Goal: Task Accomplishment & Management: Manage account settings

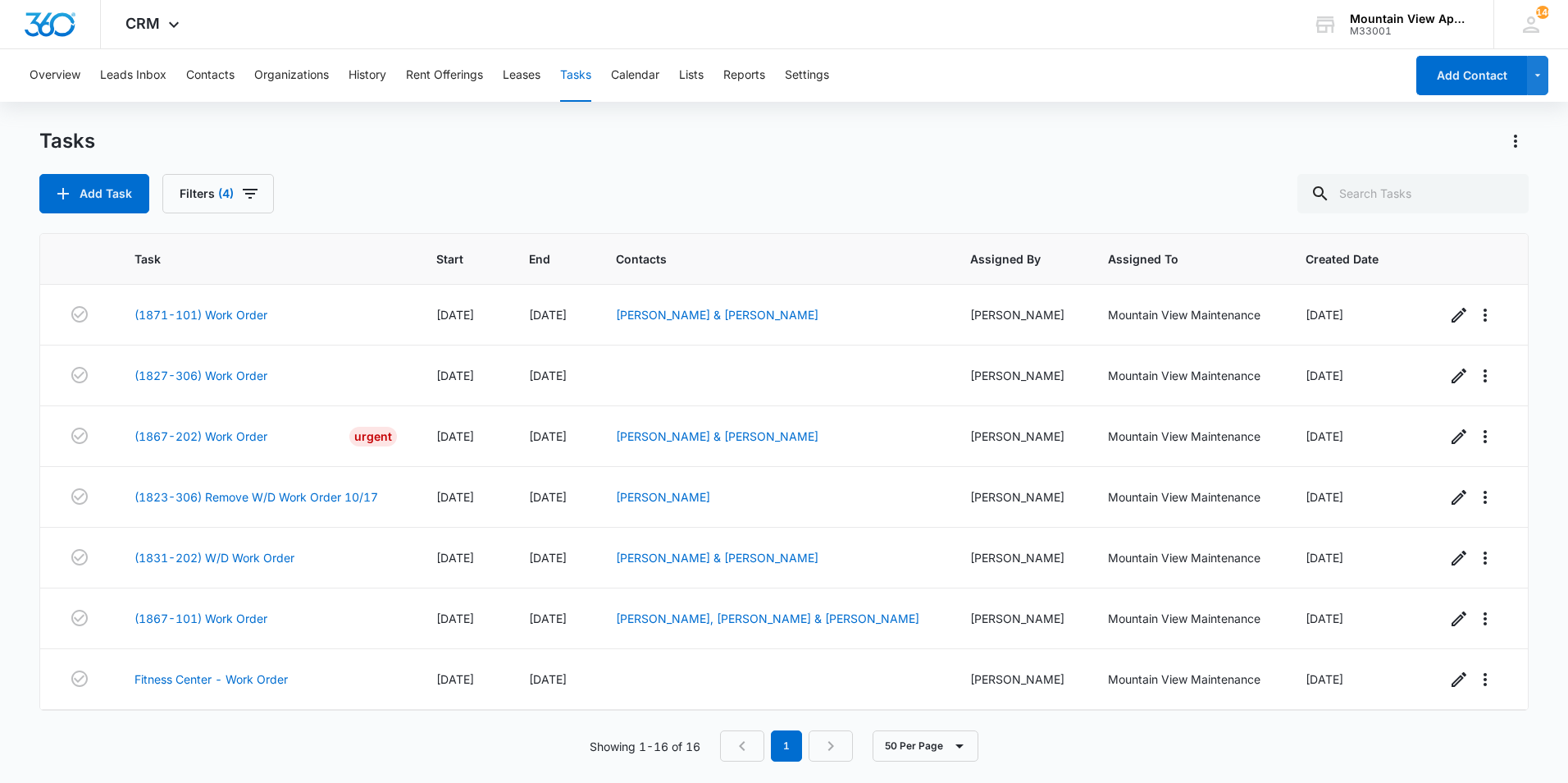
scroll to position [546, 0]
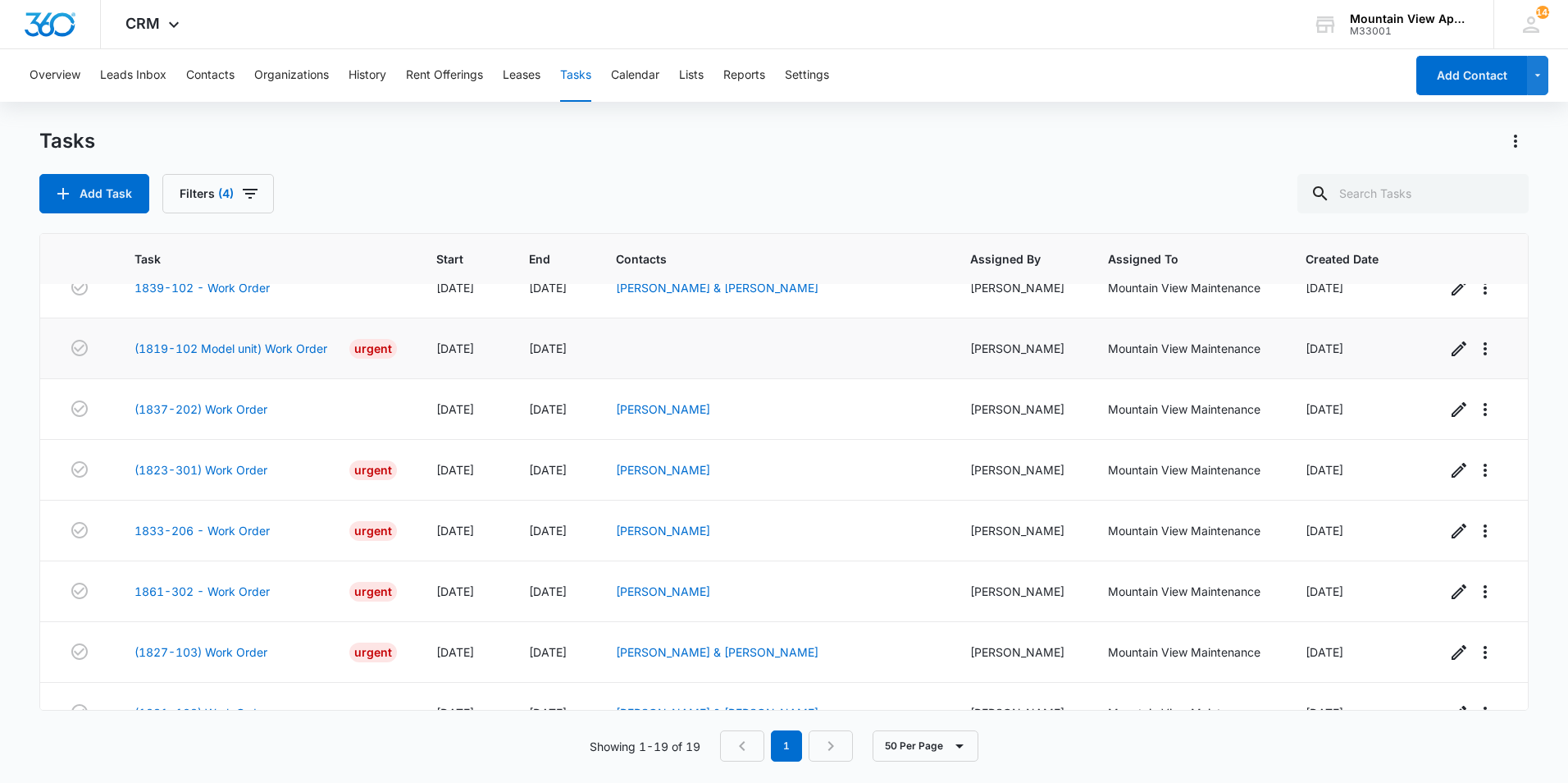
scroll to position [728, 0]
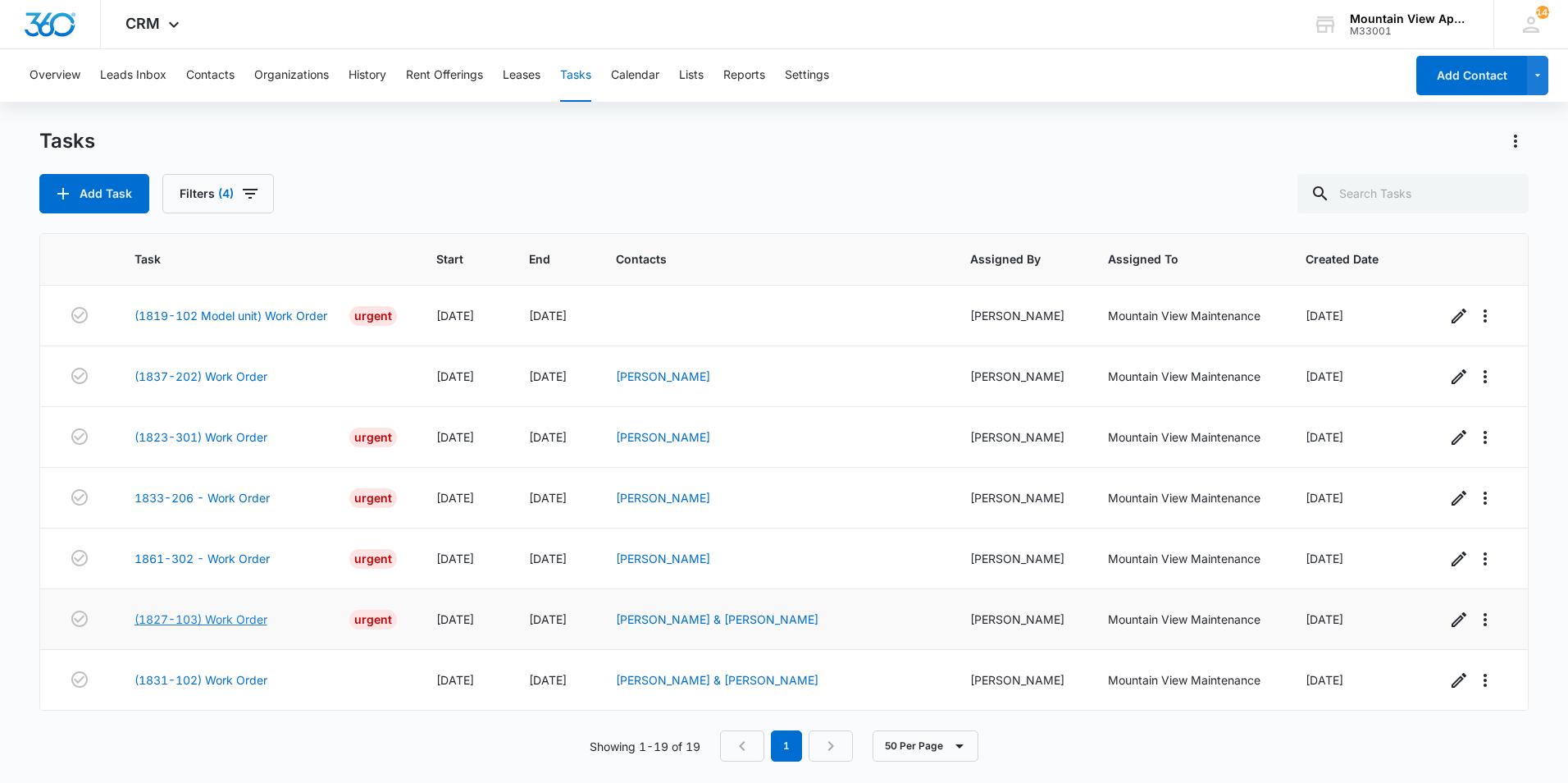
click at [176, 622] on link "(1827-103) Work Order" at bounding box center [201, 620] width 133 height 18
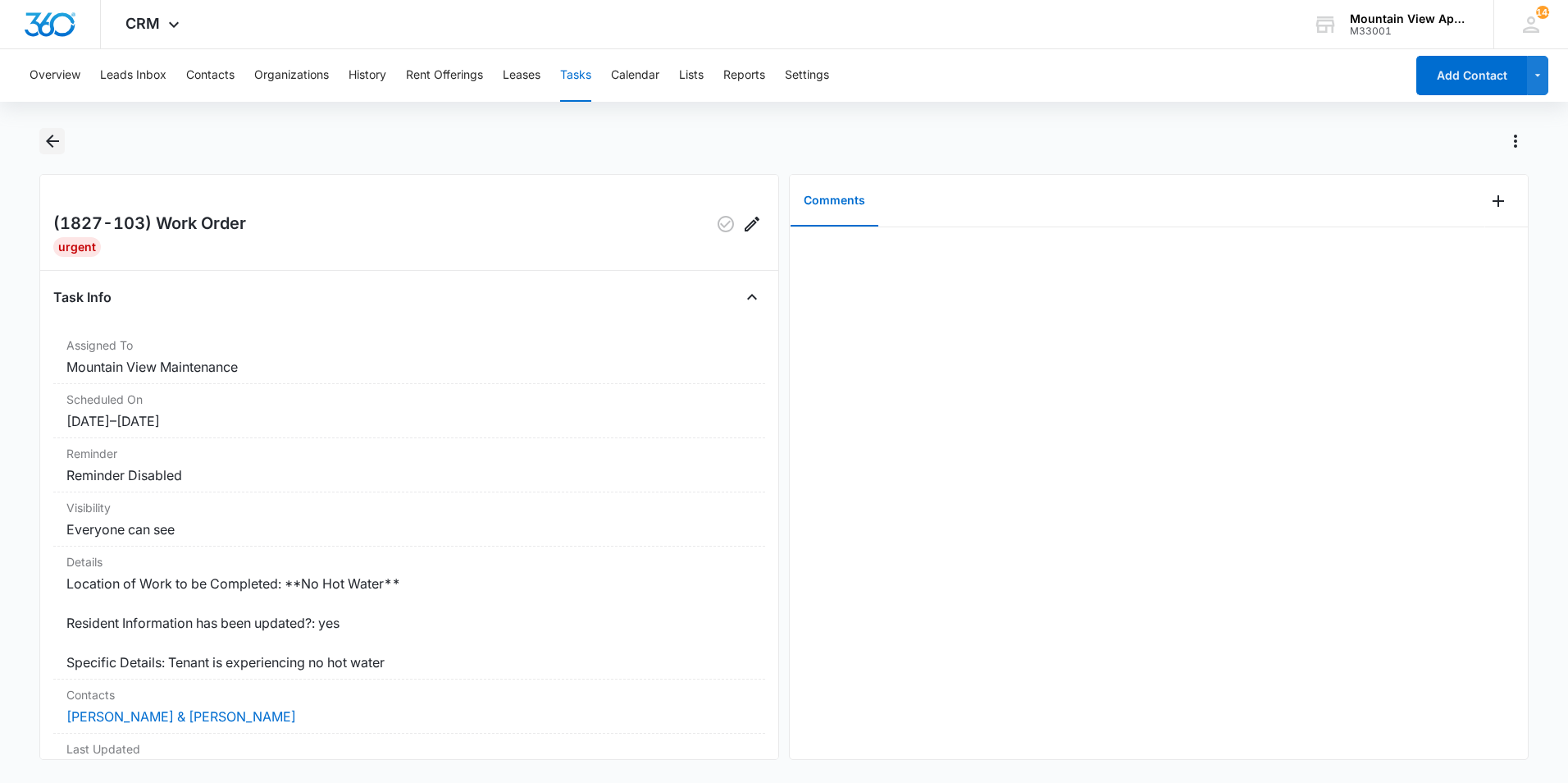
click at [52, 141] on icon "Back" at bounding box center [52, 141] width 13 height 13
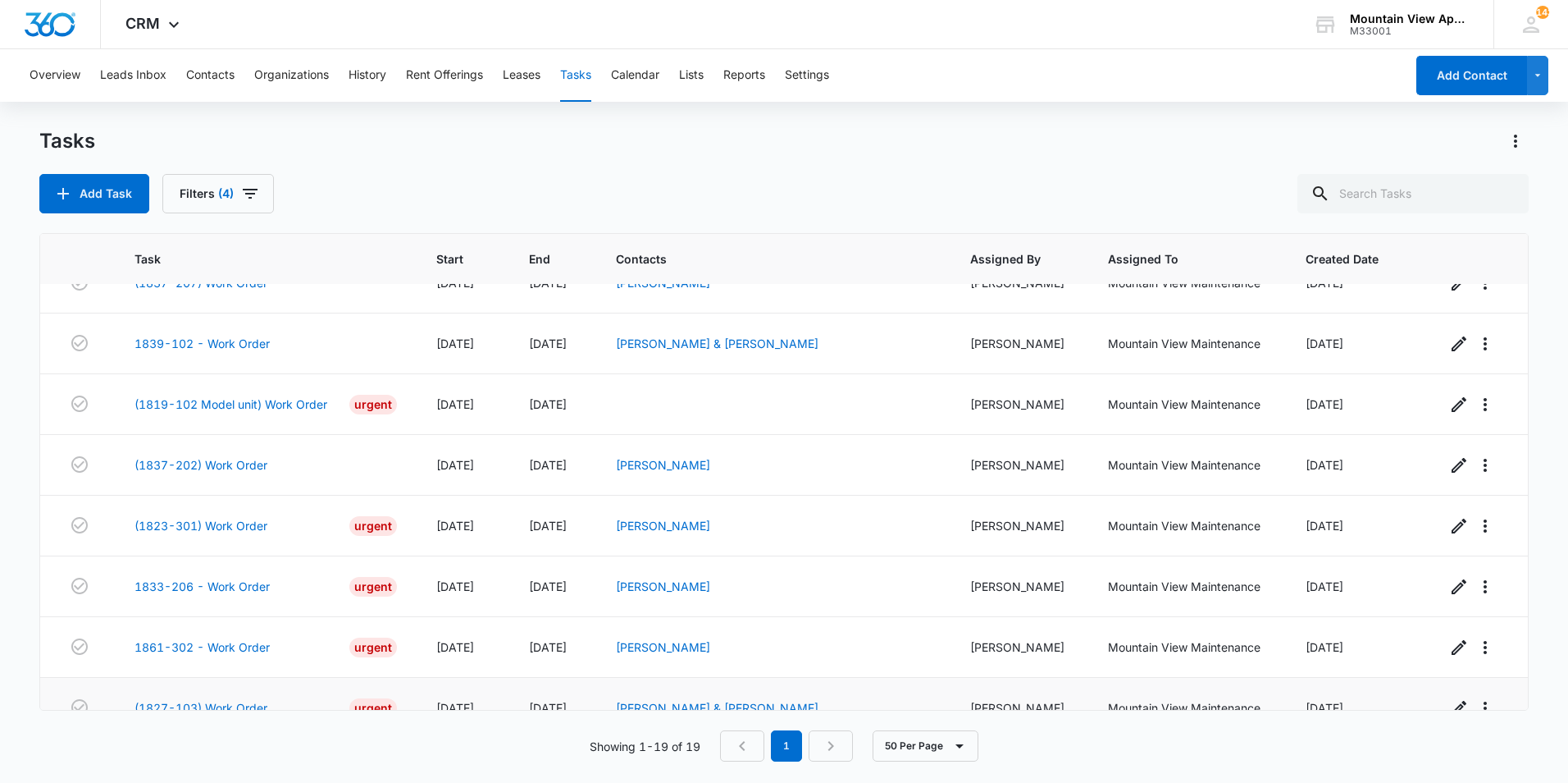
scroll to position [728, 0]
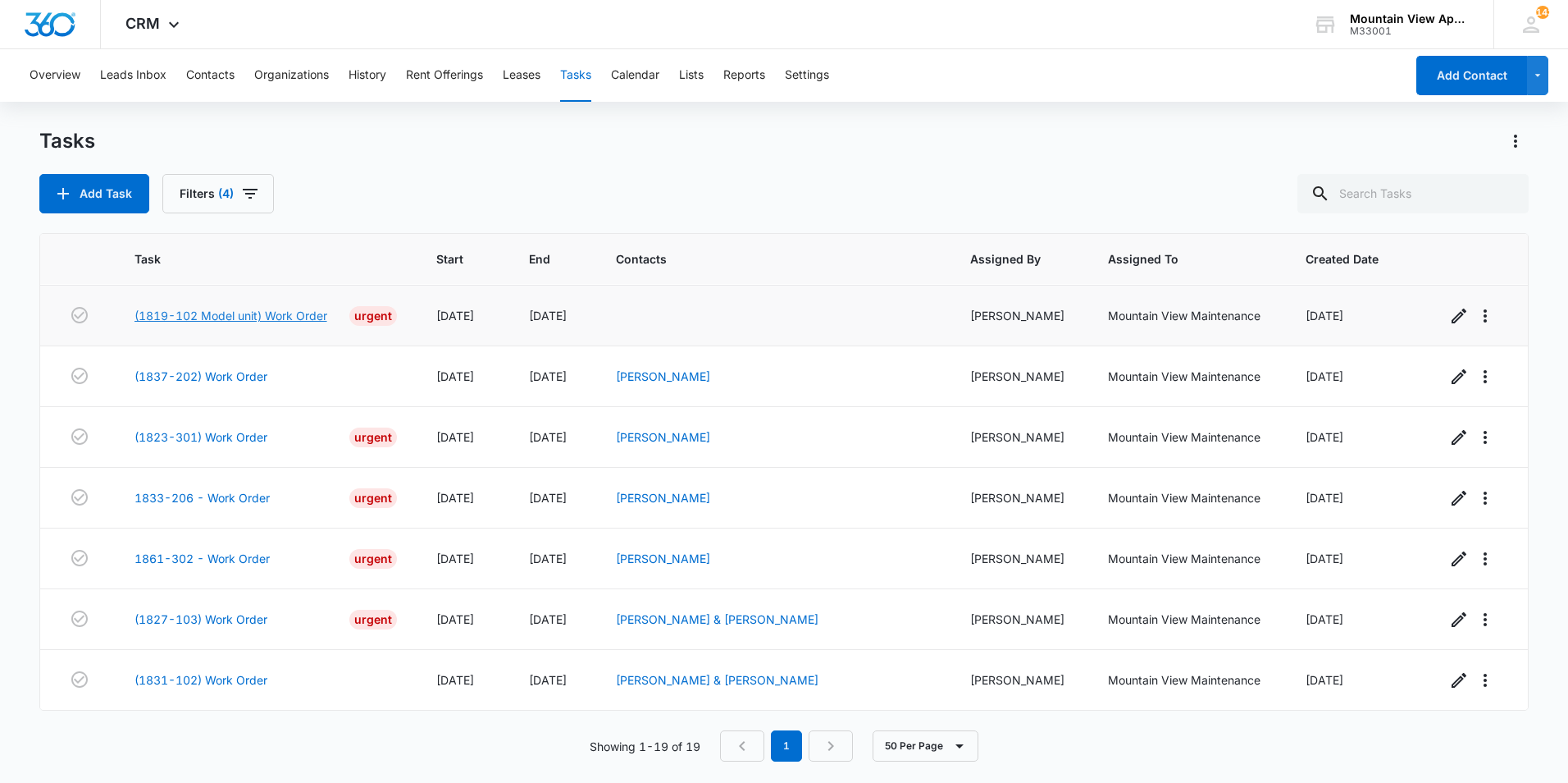
click at [297, 320] on link "(1819-102 Model unit) Work Order" at bounding box center [231, 316] width 193 height 18
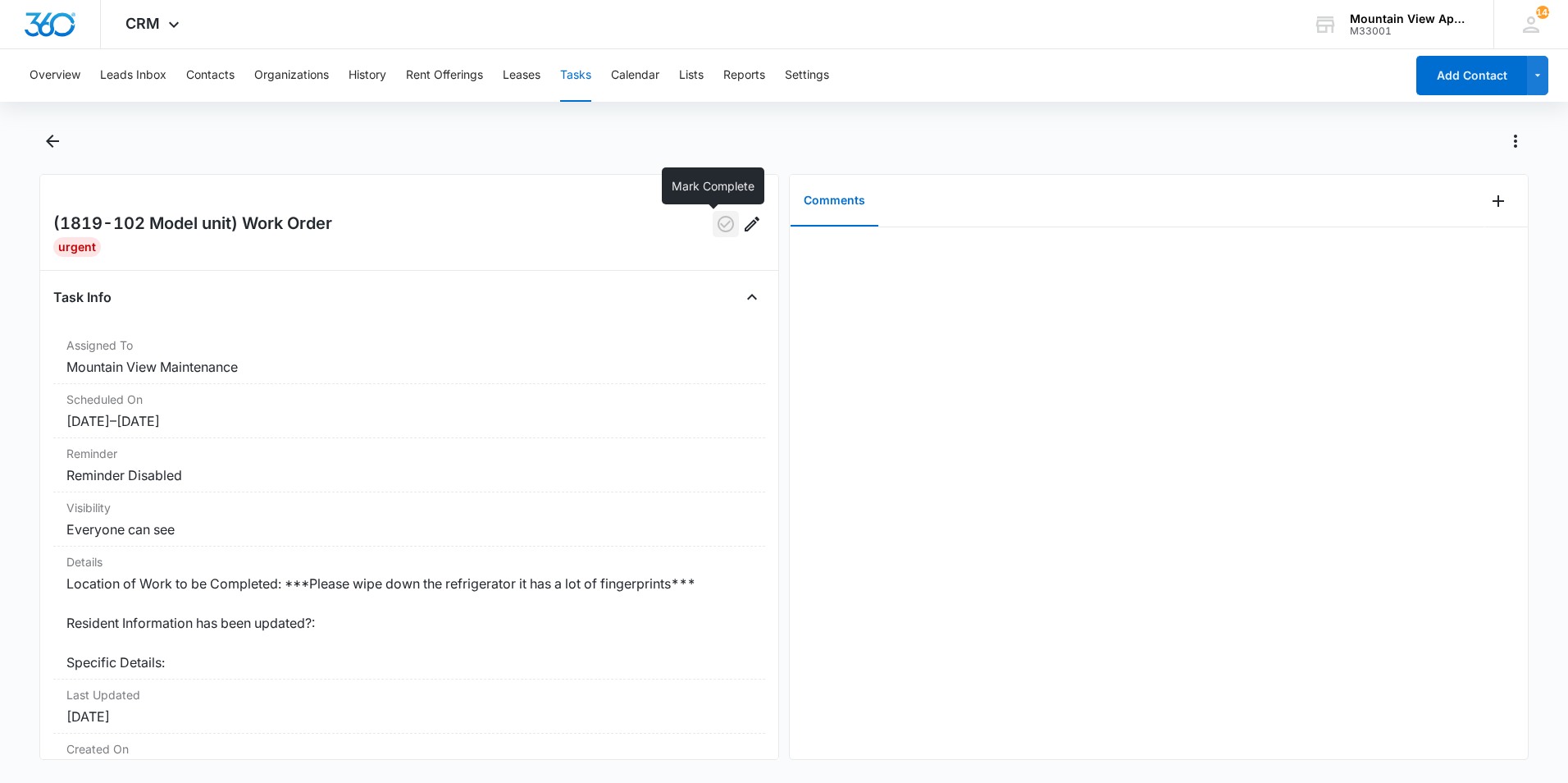
click at [721, 223] on icon "button" at bounding box center [726, 223] width 17 height 17
click at [47, 145] on icon "Back" at bounding box center [52, 142] width 20 height 20
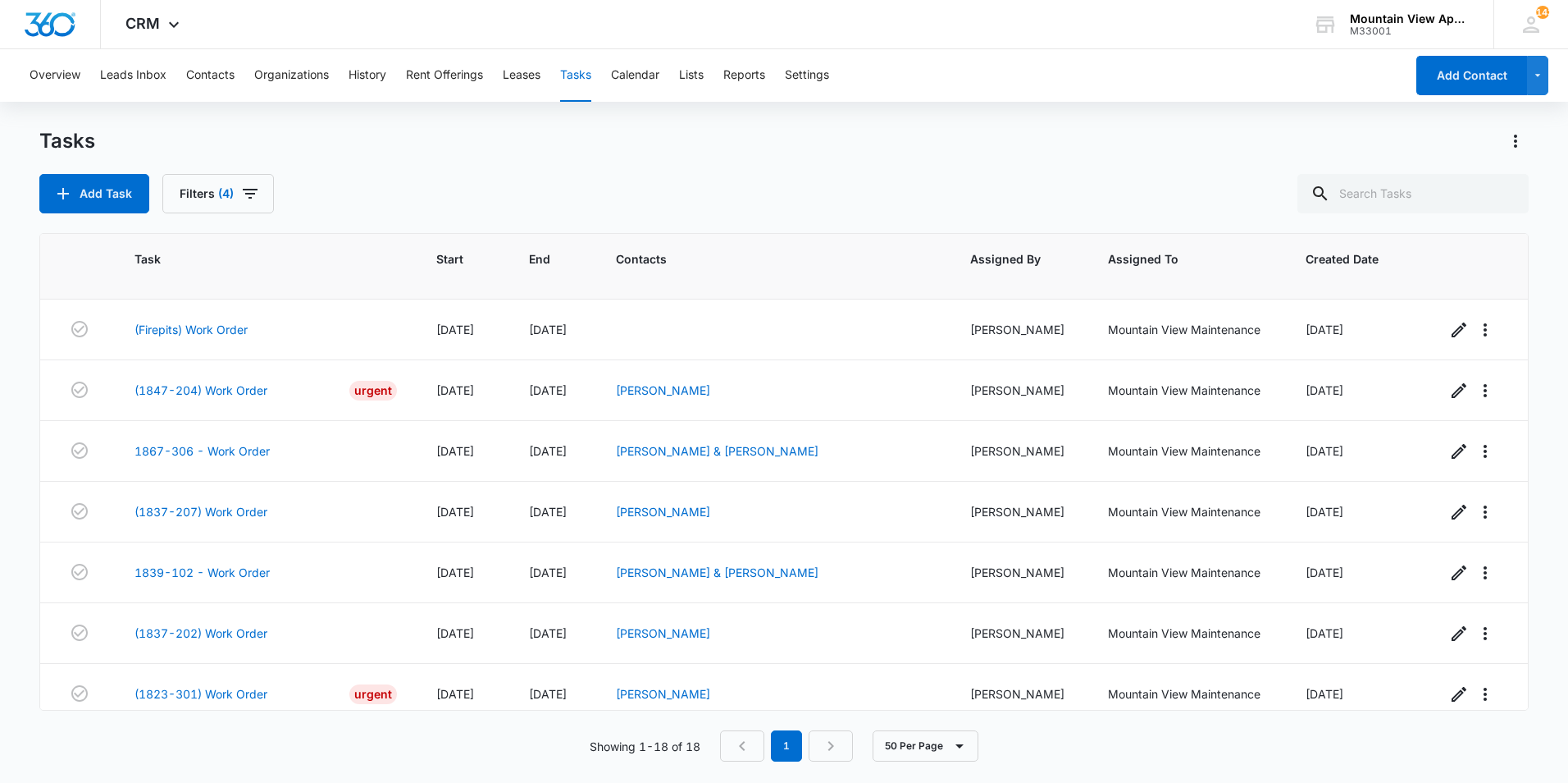
scroll to position [667, 0]
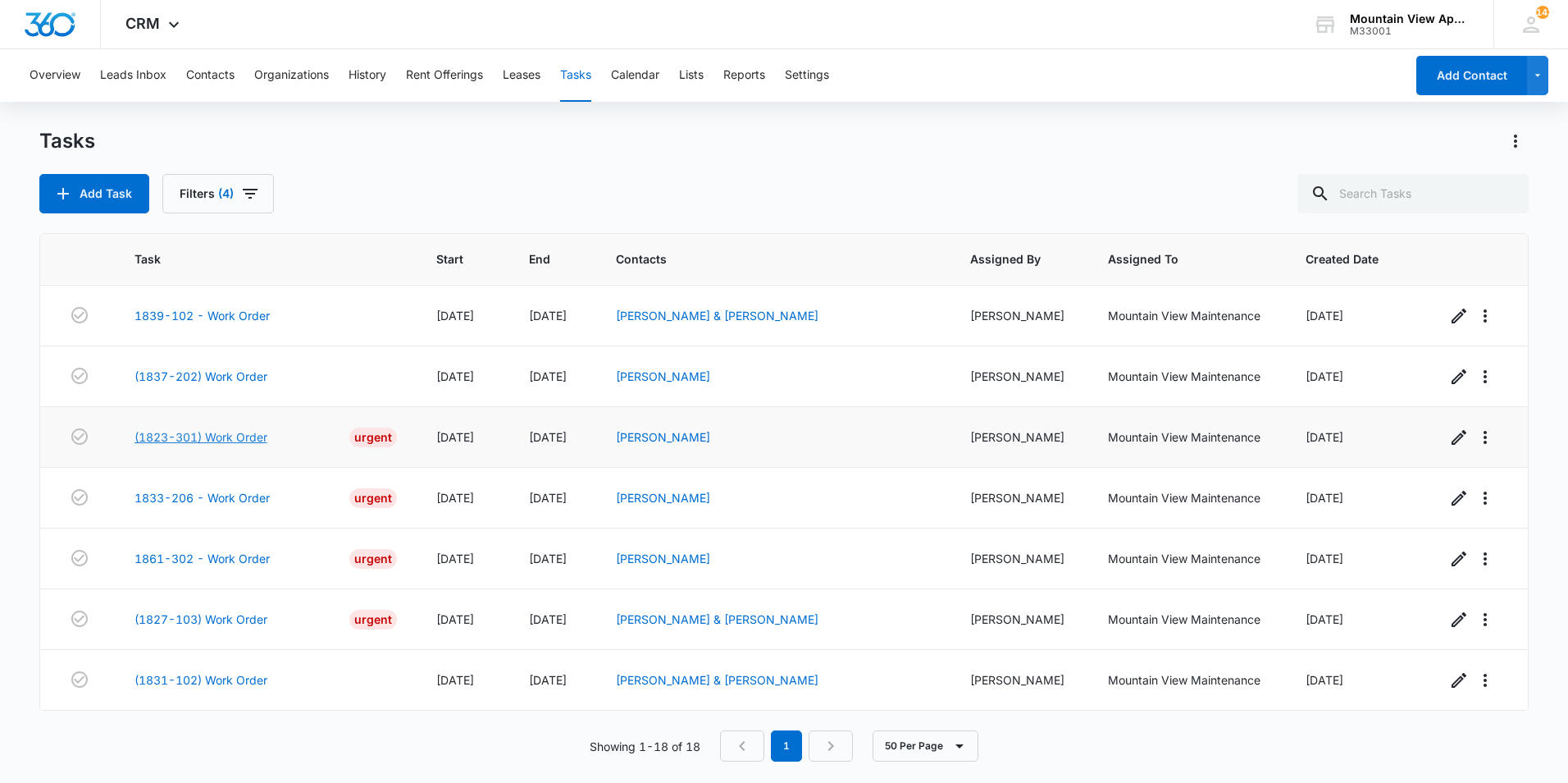
click at [236, 436] on link "(1823-301) Work Order" at bounding box center [201, 438] width 133 height 18
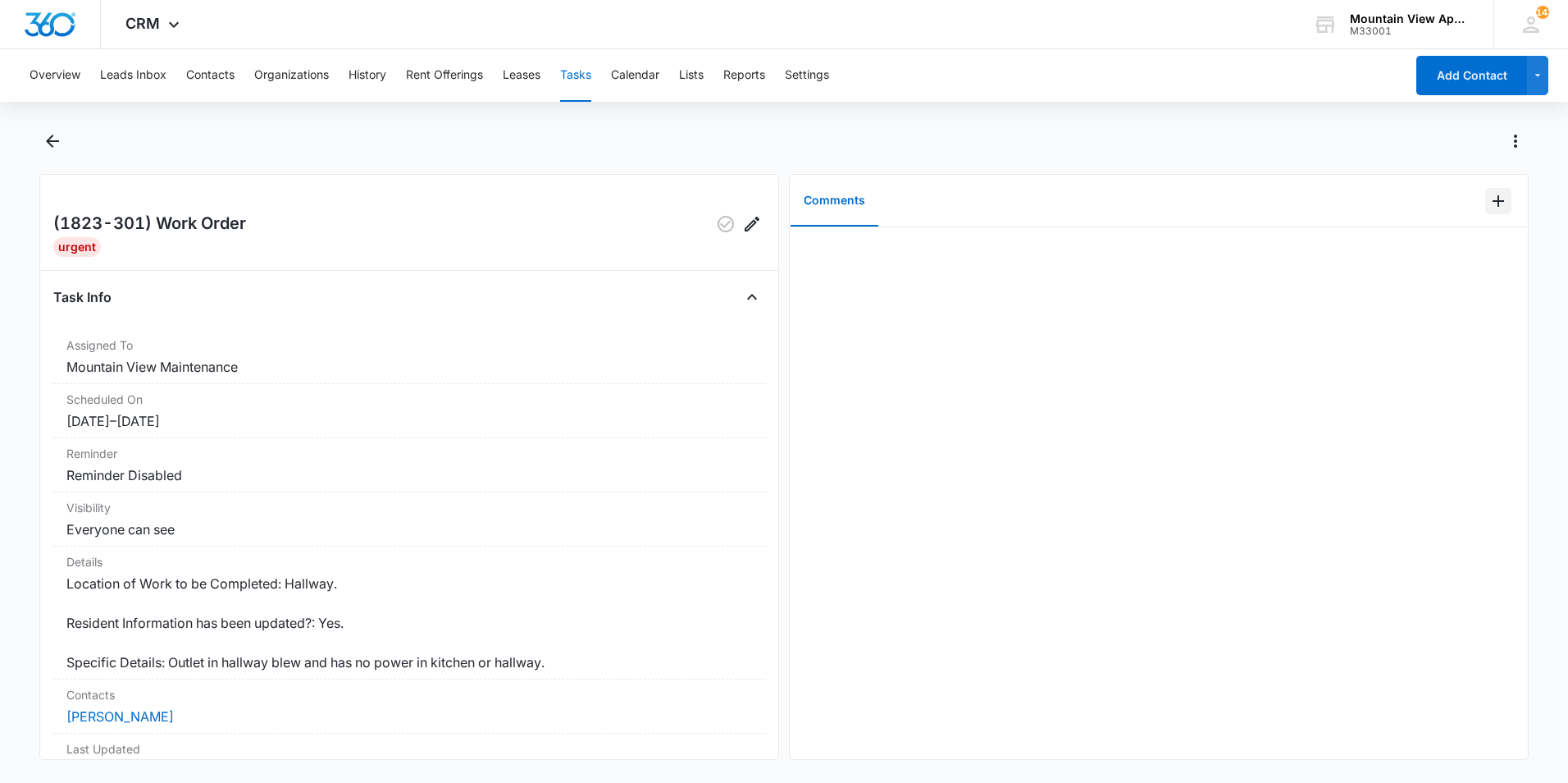
click at [1488, 197] on icon "Add Comment" at bounding box center [1498, 201] width 20 height 20
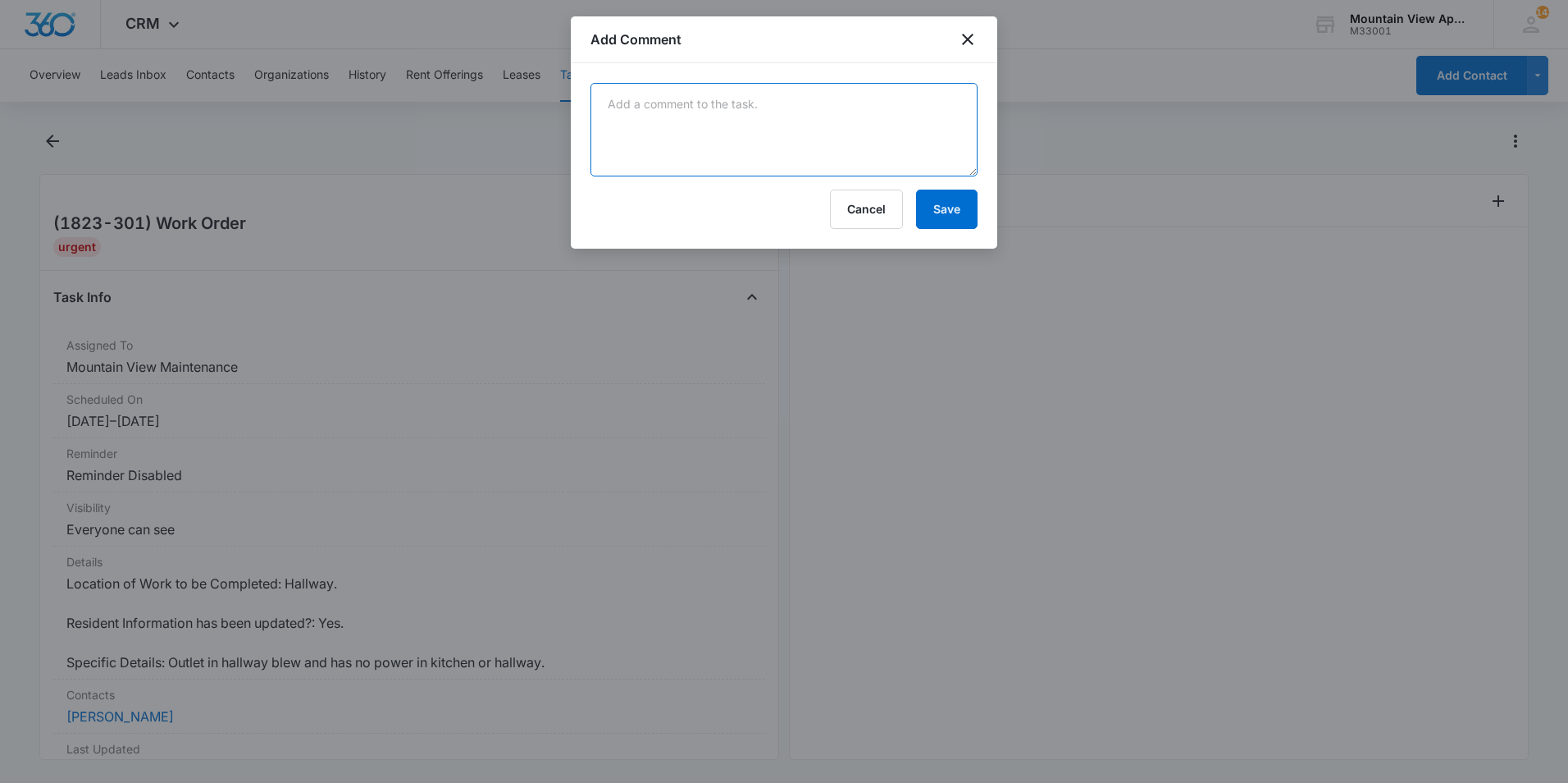
click at [916, 99] on textarea at bounding box center [784, 129] width 387 height 93
type textarea "replaced outlet and tested good."
click at [929, 215] on button "Save" at bounding box center [947, 210] width 62 height 39
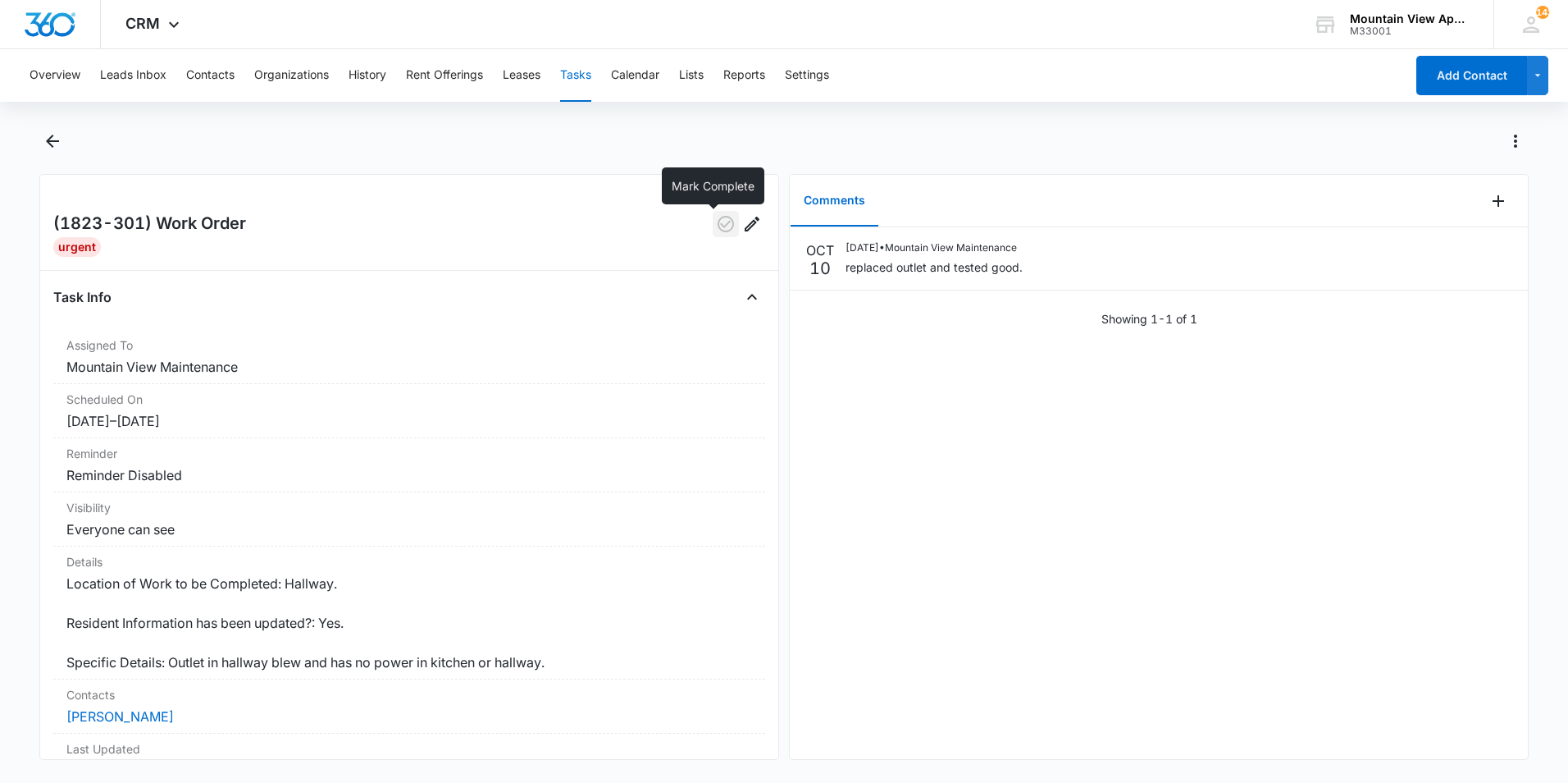
click at [713, 235] on button "button" at bounding box center [726, 223] width 27 height 27
click at [55, 151] on icon "Back" at bounding box center [52, 142] width 20 height 20
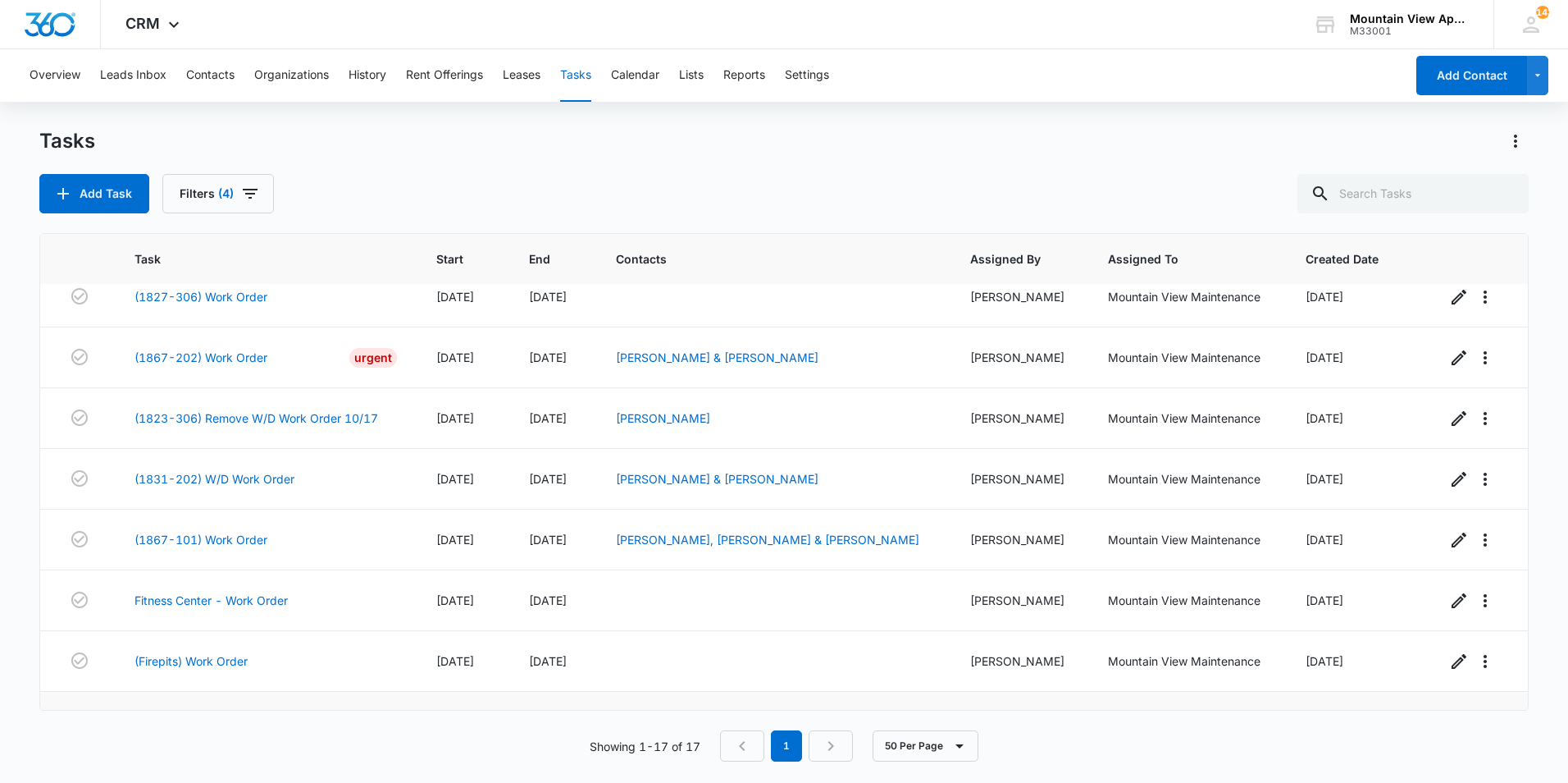
scroll to position [607, 0]
